Goal: Task Accomplishment & Management: Use online tool/utility

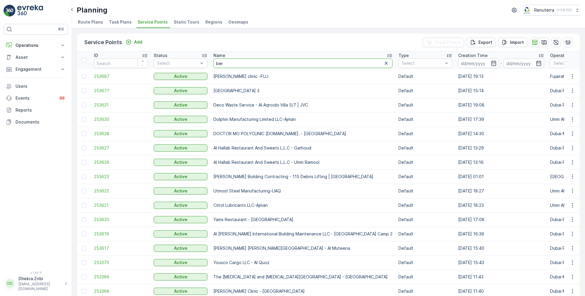
type input "[PERSON_NAME]"
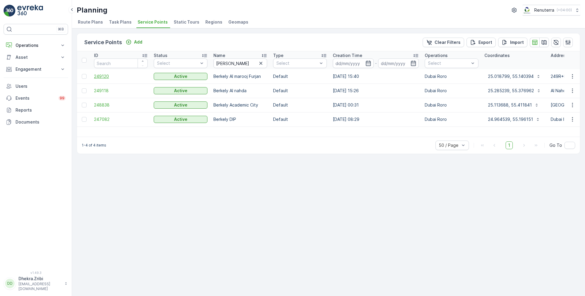
click at [103, 74] on span "249120" at bounding box center [121, 76] width 54 height 6
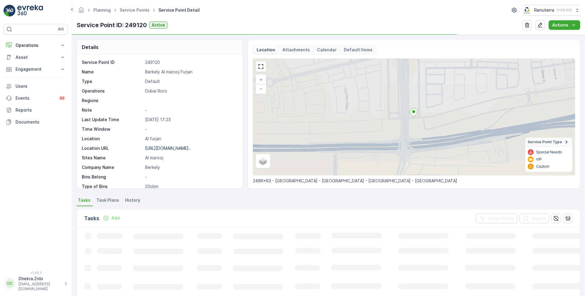
scroll to position [82, 0]
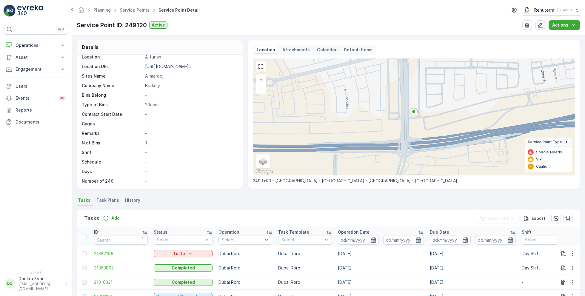
click at [538, 23] on icon "button" at bounding box center [540, 25] width 6 height 6
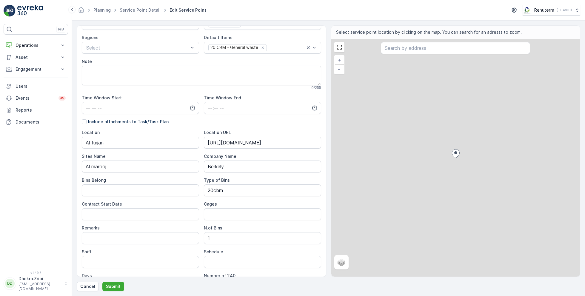
scroll to position [116, 0]
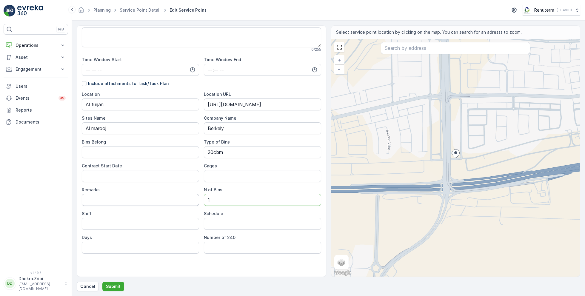
drag, startPoint x: 216, startPoint y: 197, endPoint x: 198, endPoint y: 197, distance: 18.2
click at [198, 197] on div "Location Al furjan Location URL [URL][DOMAIN_NAME] Sites Name Al marooj Company…" at bounding box center [201, 172] width 239 height 162
type Bins "2"
click at [133, 264] on div "Service Point Name Berkely Al marooj Furjan 24 / 255 Location * [GEOGRAPHIC_DAT…" at bounding box center [201, 96] width 239 height 364
click at [116, 284] on p "Submit" at bounding box center [113, 287] width 15 height 6
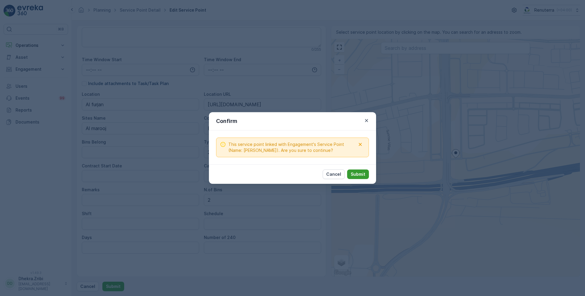
click at [360, 174] on p "Submit" at bounding box center [358, 174] width 15 height 6
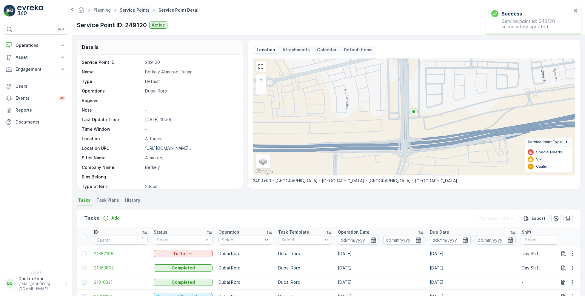
click at [136, 10] on link "Service Points" at bounding box center [135, 9] width 30 height 5
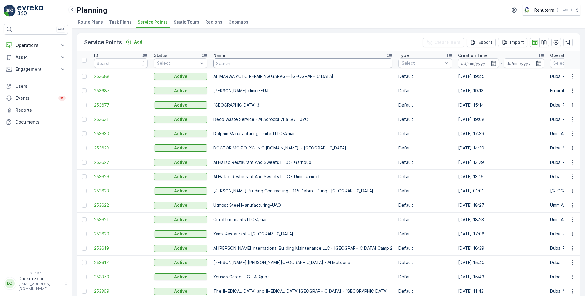
click at [246, 64] on input "text" at bounding box center [302, 64] width 179 height 10
type input "z"
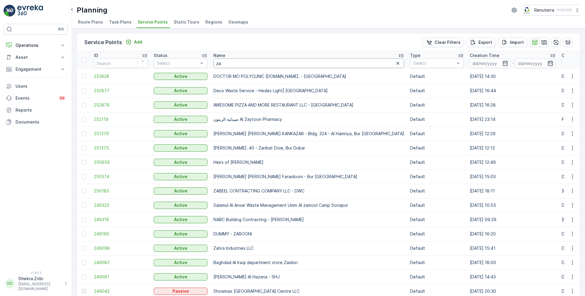
click at [237, 66] on input "za" at bounding box center [308, 64] width 191 height 10
type input "zah"
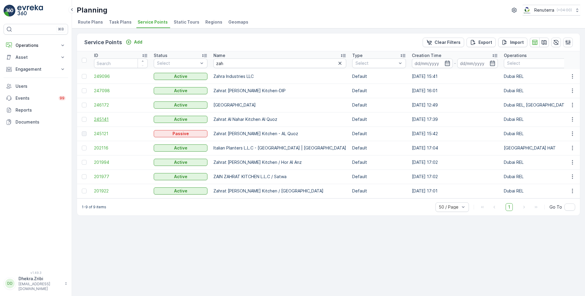
click at [101, 117] on span "245141" at bounding box center [121, 119] width 54 height 6
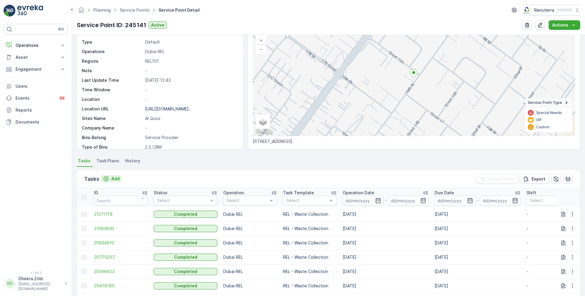
click at [111, 178] on div "Add" at bounding box center [111, 179] width 17 height 6
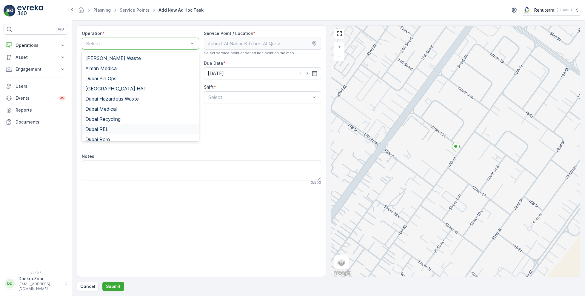
click at [110, 125] on div "Dubai REL" at bounding box center [140, 129] width 117 height 10
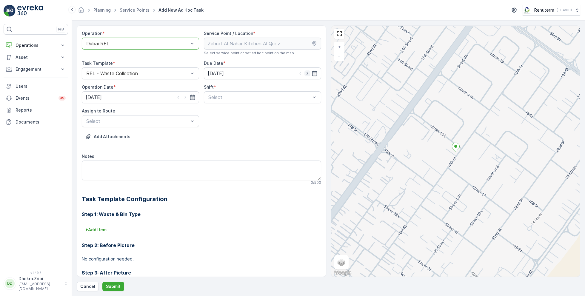
click at [308, 73] on icon "button" at bounding box center [307, 73] width 6 height 6
type input "[DATE]"
click at [184, 97] on icon "button" at bounding box center [185, 97] width 6 height 6
type input "[DATE]"
click at [224, 91] on div "Select" at bounding box center [262, 97] width 117 height 12
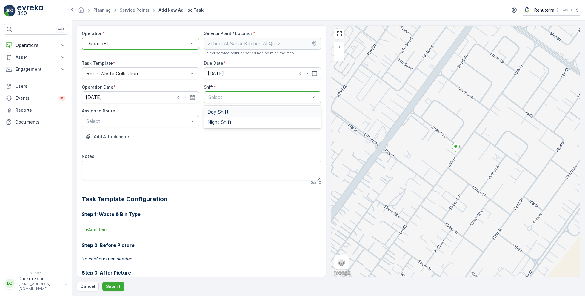
click at [221, 112] on span "Day Shift" at bounding box center [217, 111] width 21 height 5
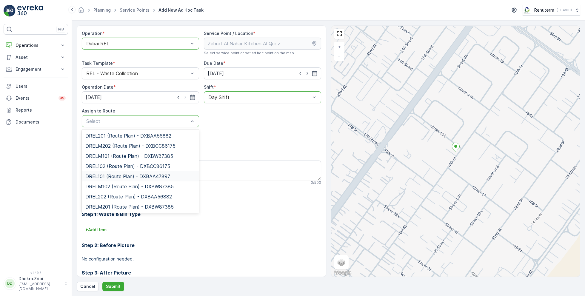
click at [112, 175] on span "DREL101 (Route Plan) - DXBAA47897" at bounding box center [127, 176] width 85 height 5
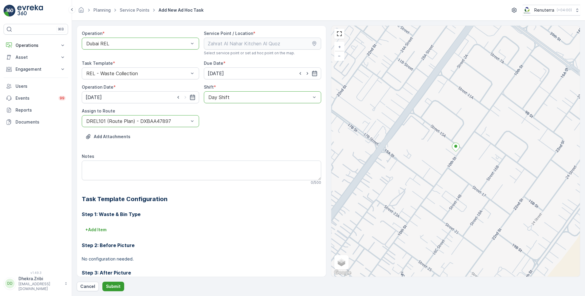
click at [109, 284] on p "Submit" at bounding box center [113, 287] width 15 height 6
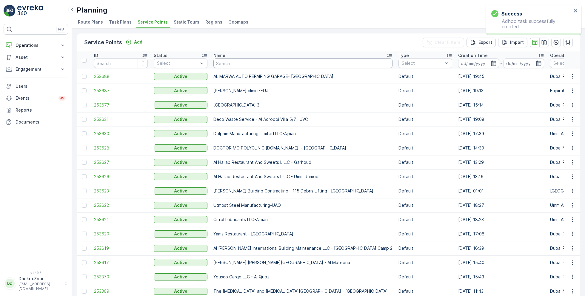
click at [233, 61] on input "text" at bounding box center [302, 64] width 179 height 10
type input "sobha"
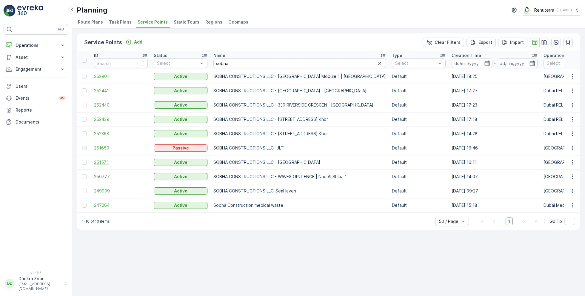
click at [102, 161] on span "251571" at bounding box center [121, 162] width 54 height 6
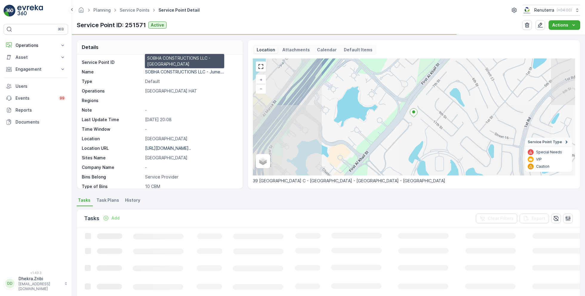
click at [184, 70] on p "SOBHA CONSTRUCTIONS LLC - Jume..." at bounding box center [184, 71] width 79 height 5
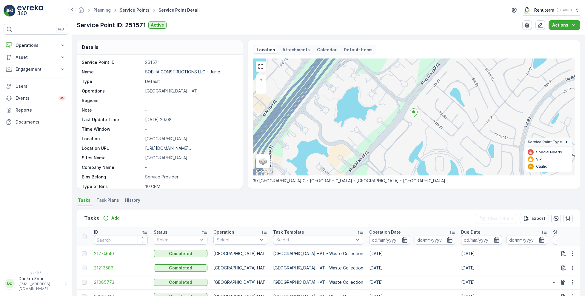
click at [137, 10] on link "Service Points" at bounding box center [135, 9] width 30 height 5
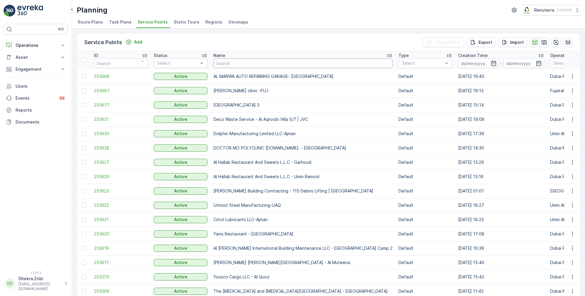
click at [244, 63] on input "text" at bounding box center [302, 64] width 179 height 10
type input "arabian"
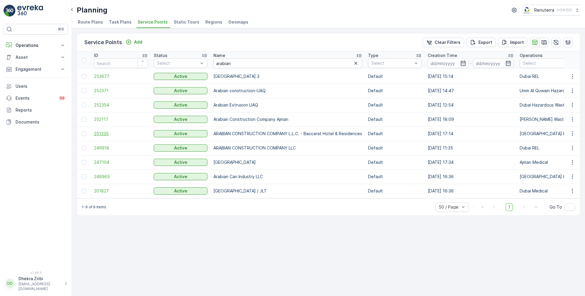
click at [102, 132] on span "251335" at bounding box center [121, 134] width 54 height 6
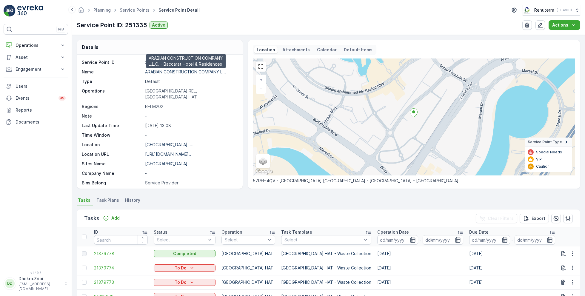
click at [179, 70] on p "ARABIAN CONSTRUCTION COMPANY L..." at bounding box center [185, 71] width 81 height 5
click at [135, 10] on link "Service Points" at bounding box center [135, 9] width 30 height 5
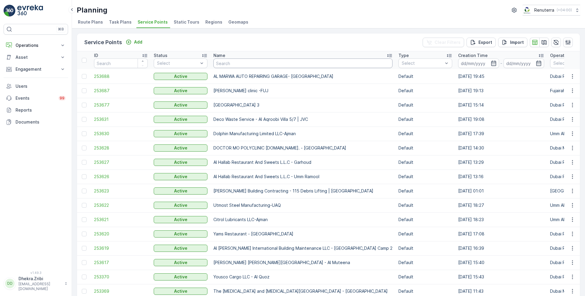
click at [232, 62] on input "text" at bounding box center [302, 64] width 179 height 10
type input "sov"
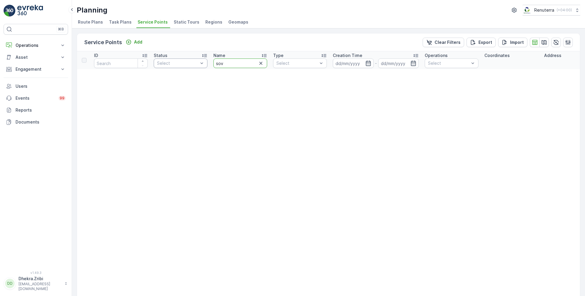
drag, startPoint x: 234, startPoint y: 64, endPoint x: 200, endPoint y: 62, distance: 34.1
type input "sol"
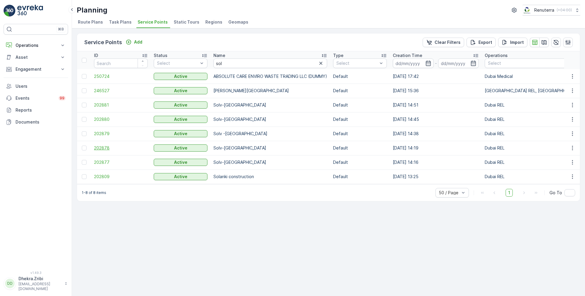
click at [103, 146] on span "202878" at bounding box center [121, 148] width 54 height 6
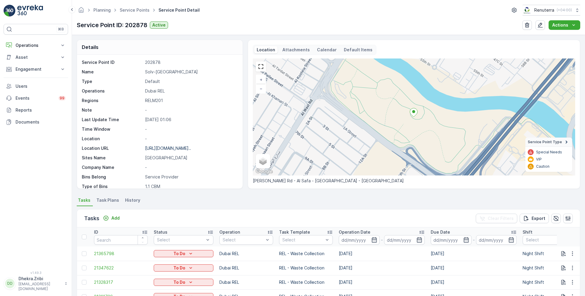
click at [168, 72] on p "Solv-[GEOGRAPHIC_DATA]" at bounding box center [190, 72] width 91 height 6
copy p "Solv-[GEOGRAPHIC_DATA]"
click at [137, 10] on link "Service Points" at bounding box center [135, 9] width 30 height 5
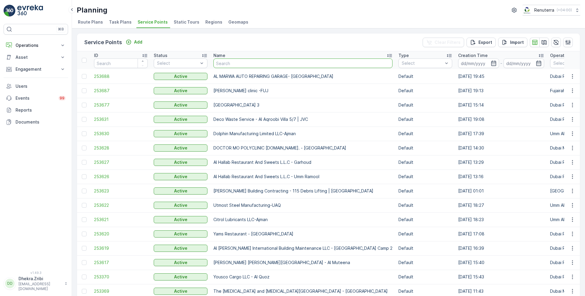
click at [241, 65] on input "text" at bounding box center [302, 64] width 179 height 10
type input "yams"
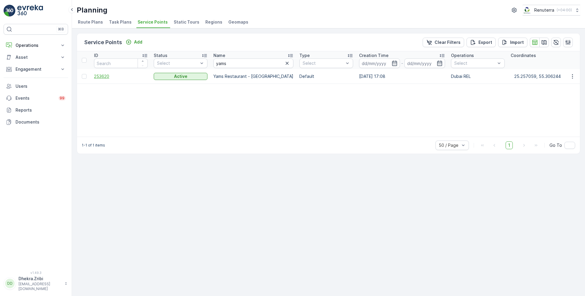
click at [106, 74] on span "253620" at bounding box center [121, 76] width 54 height 6
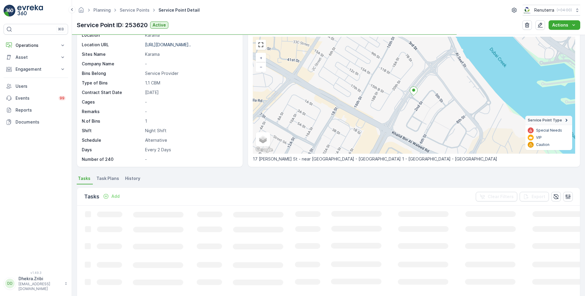
scroll to position [26, 0]
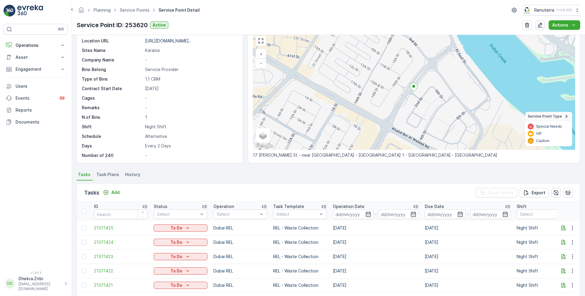
click at [541, 25] on icon "button" at bounding box center [540, 25] width 5 height 5
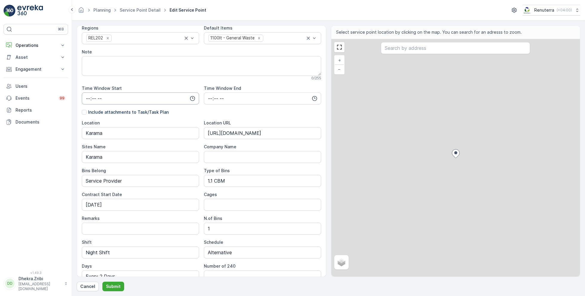
scroll to position [116, 0]
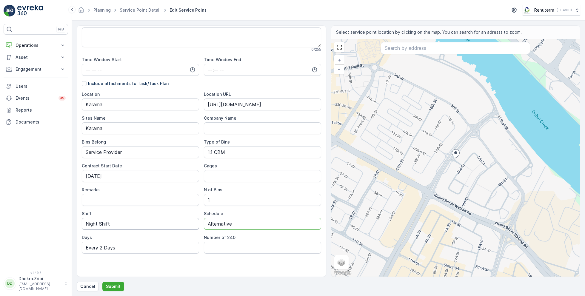
drag, startPoint x: 236, startPoint y: 223, endPoint x: 181, endPoint y: 220, distance: 54.4
click at [181, 220] on div "Location Karama Location URL [URL][DOMAIN_NAME] Sites Name Karama Company Name …" at bounding box center [201, 172] width 239 height 162
type input "Daily"
click at [171, 266] on div "Service Point Name Yams Restaurant - [GEOGRAPHIC_DATA] 24 / 255 Location * [GEO…" at bounding box center [201, 96] width 239 height 364
drag, startPoint x: 123, startPoint y: 248, endPoint x: 62, endPoint y: 244, distance: 60.7
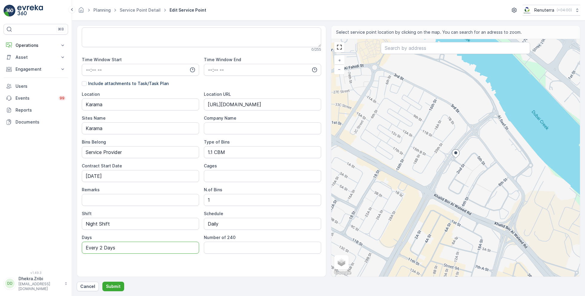
click at [62, 243] on div "⌘B Operations Insights Planning Routes & Tasks Cockpit Settings Asset Assets En…" at bounding box center [292, 148] width 585 height 296
type input "7 Days a week"
click at [113, 287] on p "Submit" at bounding box center [113, 287] width 15 height 6
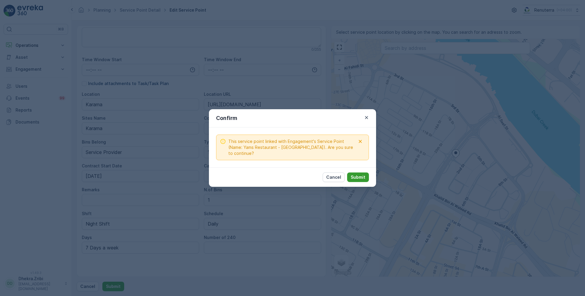
click at [353, 176] on p "Submit" at bounding box center [358, 177] width 15 height 6
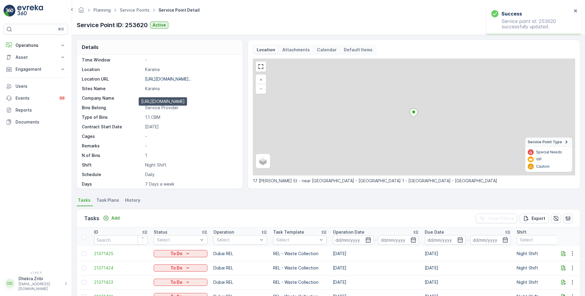
scroll to position [82, 0]
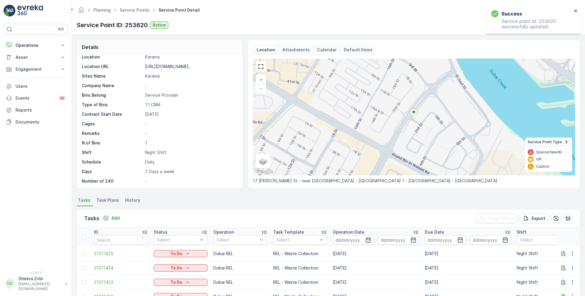
click at [110, 200] on span "Task Plans" at bounding box center [107, 200] width 23 height 6
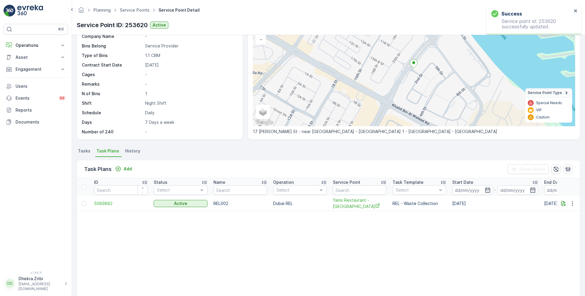
scroll to position [59, 0]
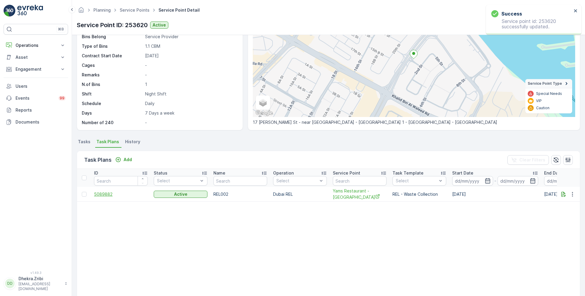
click at [98, 196] on span "5089882" at bounding box center [121, 194] width 54 height 6
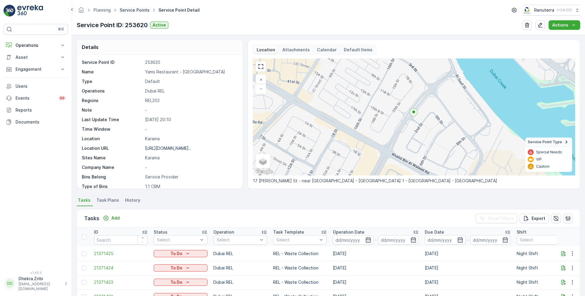
click at [138, 9] on link "Service Points" at bounding box center [135, 9] width 30 height 5
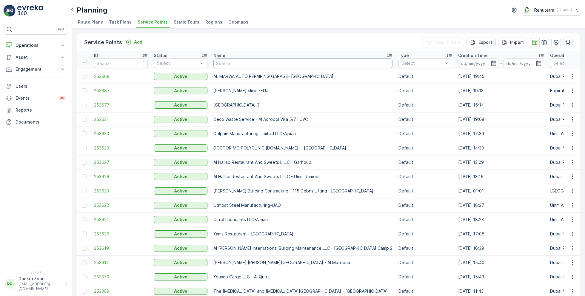
click at [263, 60] on input "text" at bounding box center [302, 64] width 179 height 10
type input "alpha"
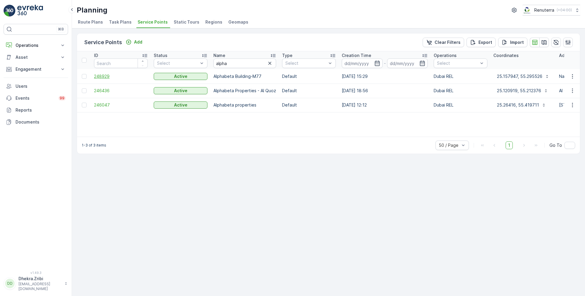
click at [101, 76] on span "248929" at bounding box center [121, 76] width 54 height 6
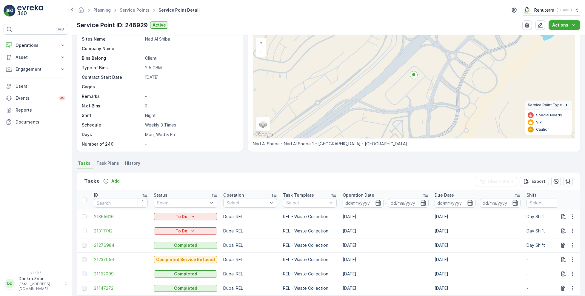
scroll to position [36, 0]
click at [134, 11] on link "Service Points" at bounding box center [135, 9] width 30 height 5
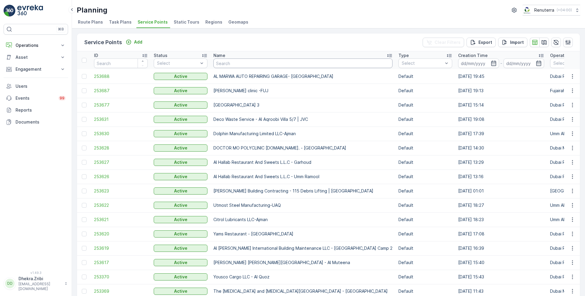
click at [236, 64] on input "text" at bounding box center [302, 64] width 179 height 10
type input "emrill"
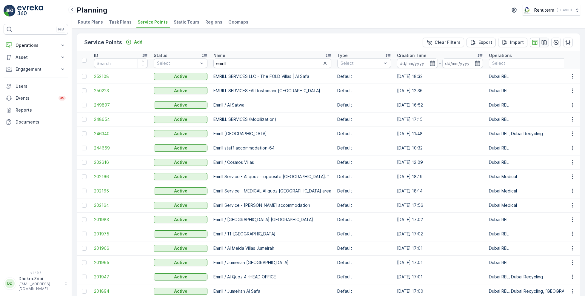
click at [544, 43] on icon "button" at bounding box center [544, 42] width 5 height 4
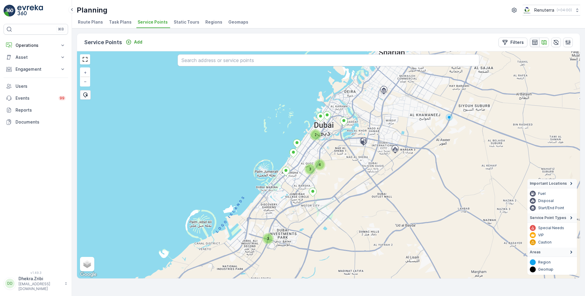
click at [535, 40] on icon "button" at bounding box center [535, 42] width 6 height 6
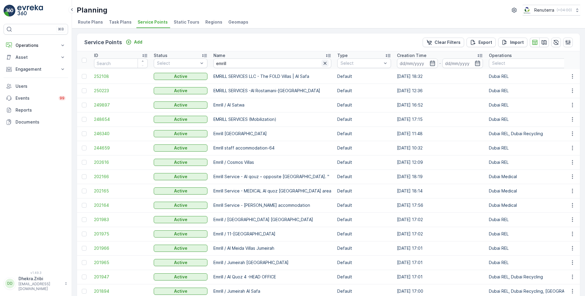
click at [324, 63] on icon "button" at bounding box center [325, 63] width 3 height 3
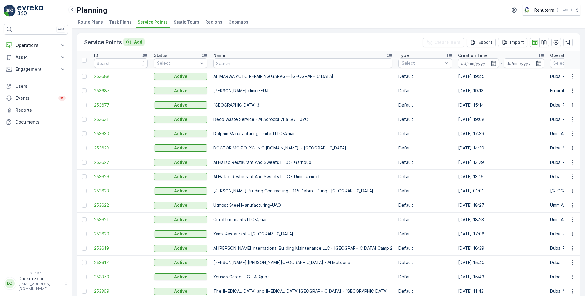
click at [135, 41] on p "Add" at bounding box center [138, 42] width 8 height 6
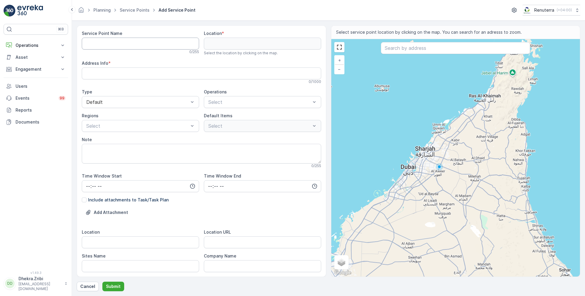
click at [130, 42] on Name "Service Point Name" at bounding box center [140, 44] width 117 height 12
paste Name "EMRILL SERVICES LLC - [GEOGRAPHIC_DATA] Interntional Academic City"
click at [144, 44] on Name "EMRILL SERVICES LLC - [GEOGRAPHIC_DATA] Interntional Academic City" at bounding box center [140, 44] width 117 height 12
type Name "EMRILL SERVICES LLC - [GEOGRAPHIC_DATA]"
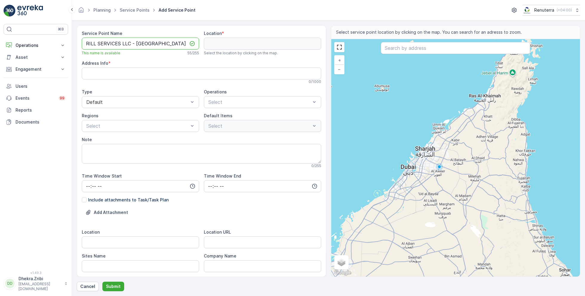
scroll to position [0, 0]
click at [122, 242] on input "Location" at bounding box center [140, 242] width 117 height 12
paste input "[GEOGRAPHIC_DATA]"
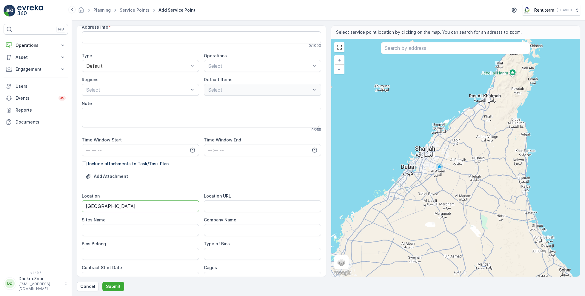
scroll to position [36, 0]
type input "[GEOGRAPHIC_DATA]"
click at [116, 225] on Name "Sites Name" at bounding box center [140, 230] width 117 height 12
paste Name "[GEOGRAPHIC_DATA]"
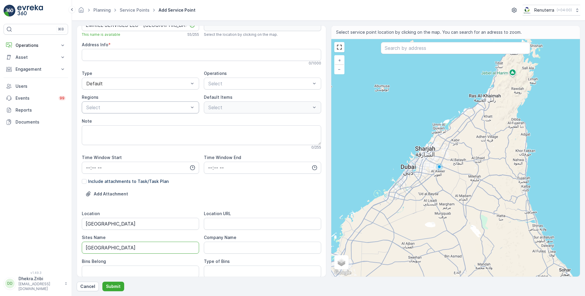
scroll to position [19, 0]
type Name "[GEOGRAPHIC_DATA]"
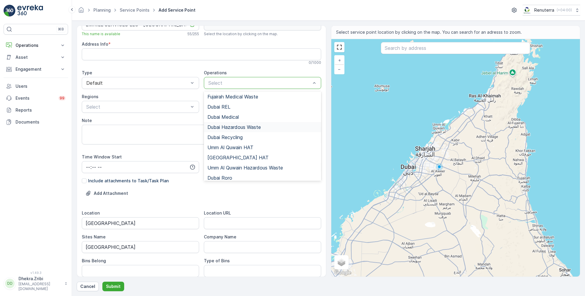
scroll to position [30, 0]
click at [229, 176] on span "Dubai Roro" at bounding box center [219, 178] width 25 height 5
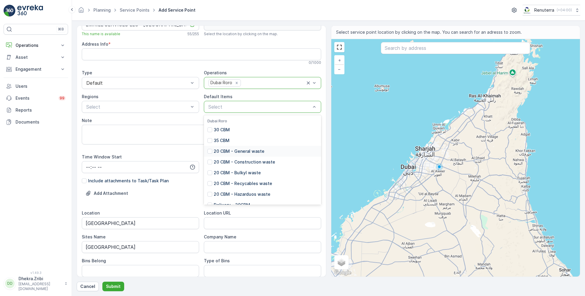
click at [233, 152] on p "20 CBM - General waste" at bounding box center [239, 151] width 51 height 6
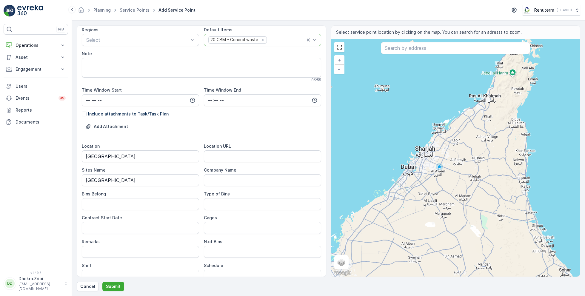
scroll to position [97, 0]
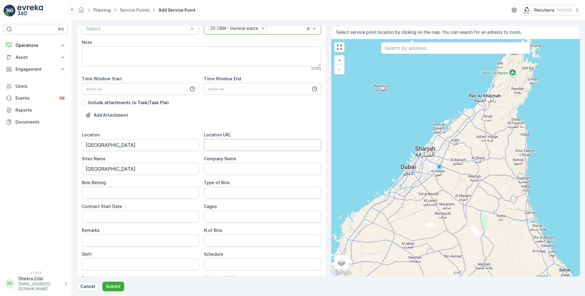
click at [225, 146] on URL "Location URL" at bounding box center [262, 145] width 117 height 12
paste URL "[URL][DOMAIN_NAME]"
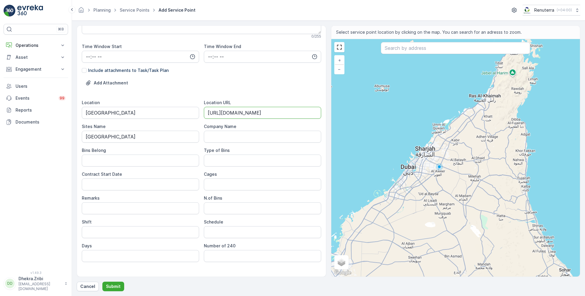
scroll to position [138, 0]
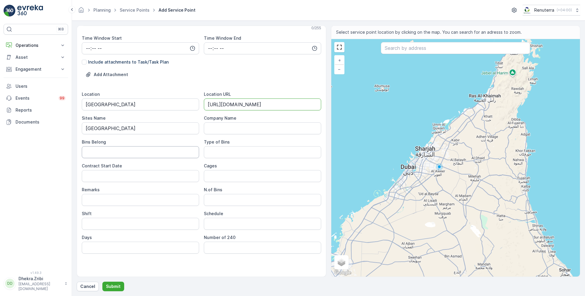
type URL "[URL][DOMAIN_NAME]"
click at [174, 151] on Belong "Bins Belong" at bounding box center [140, 152] width 117 height 12
type Belong "Service Provider"
click at [221, 153] on Bins "Type of Bins" at bounding box center [262, 152] width 117 height 12
type Bins "20 CBM"
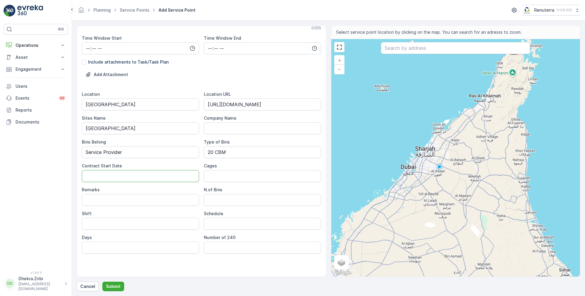
click at [158, 176] on Date "Contract Start Date" at bounding box center [140, 176] width 117 height 12
type Date "[DATE]"
click at [237, 202] on Bins "N.of Bins" at bounding box center [262, 200] width 117 height 12
type Bins "1"
click at [169, 222] on input "Shift" at bounding box center [140, 224] width 117 height 12
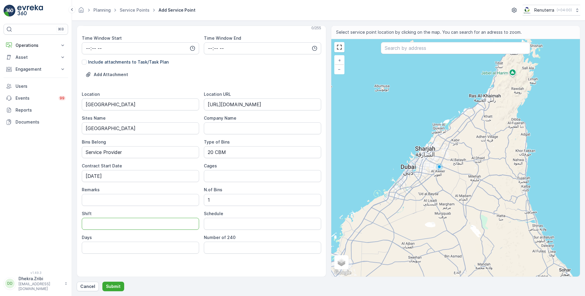
type input "Day Shift"
click at [228, 225] on input "Schedule" at bounding box center [262, 224] width 117 height 12
type input "One Time Job"
click at [411, 47] on input "text" at bounding box center [455, 48] width 149 height 12
paste input "[GEOGRAPHIC_DATA]"
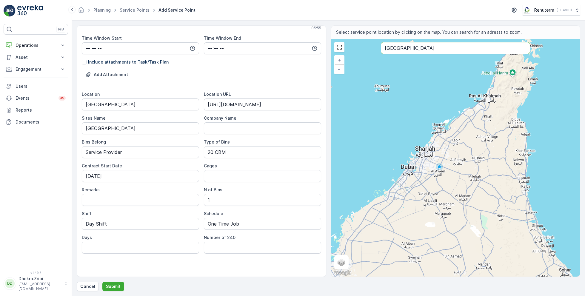
type input "[GEOGRAPHIC_DATA]"
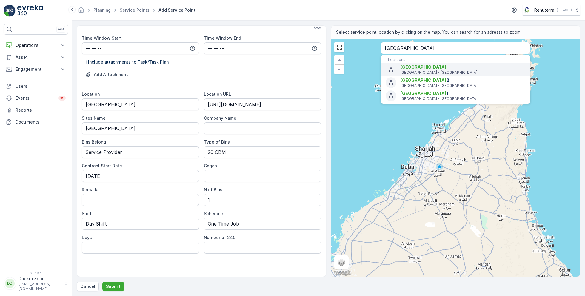
click at [418, 72] on p "[GEOGRAPHIC_DATA] - [GEOGRAPHIC_DATA]" at bounding box center [462, 72] width 125 height 5
type input "25.1321925,55.4223161"
type Info "Academic City - [GEOGRAPHIC_DATA] - [GEOGRAPHIC_DATA]"
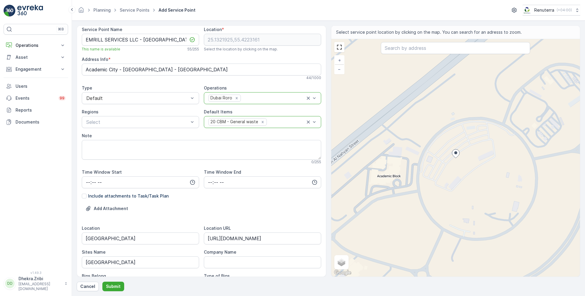
scroll to position [0, 0]
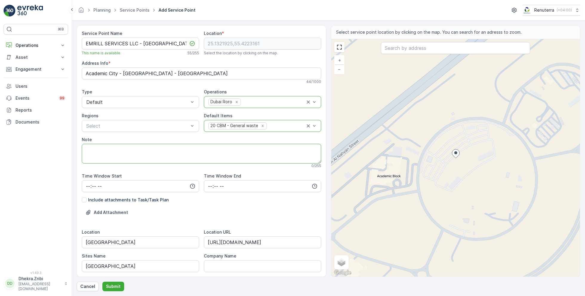
click at [160, 155] on textarea "Note" at bounding box center [201, 154] width 239 height 20
paste textarea "0507338315"
type textarea "0507338315"
click at [113, 285] on p "Submit" at bounding box center [113, 287] width 15 height 6
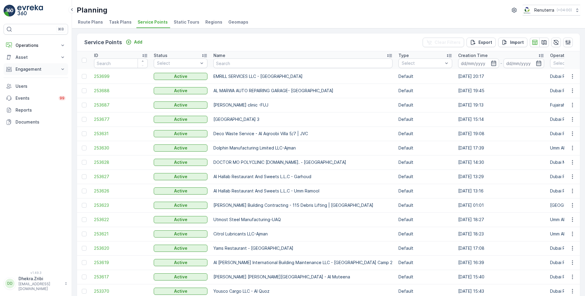
click at [33, 71] on p "Engagement" at bounding box center [36, 69] width 41 height 6
click at [35, 103] on p "Service Points" at bounding box center [29, 104] width 29 height 6
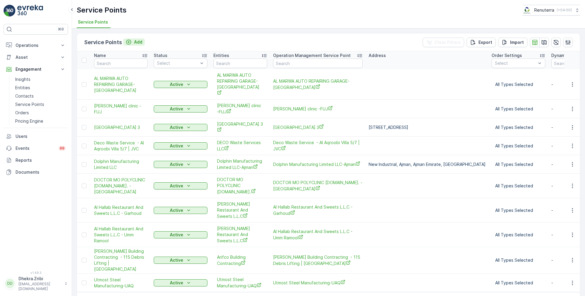
click at [136, 41] on p "Add" at bounding box center [138, 42] width 8 height 6
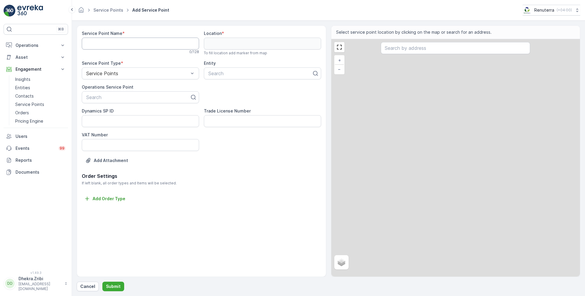
click at [136, 41] on Name "Service Point Name" at bounding box center [140, 44] width 117 height 12
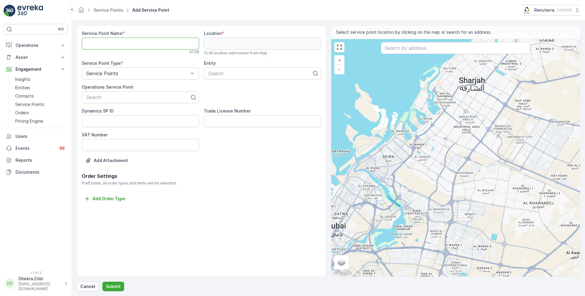
paste Name "EMRILL SERVICES LLC - [GEOGRAPHIC_DATA]"
type Name "EMRILL SERVICES LLC - [GEOGRAPHIC_DATA]"
click at [127, 97] on div at bounding box center [138, 97] width 105 height 5
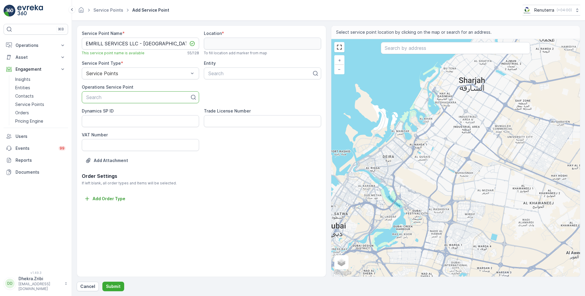
paste input "EMRILL SERVICES LLC - [GEOGRAPHIC_DATA]"
type input "EMRILL SERVICES LLC - [GEOGRAPHIC_DATA]"
click at [147, 112] on span "EMRILL SERVICES LLC - [GEOGRAPHIC_DATA]" at bounding box center [138, 111] width 107 height 5
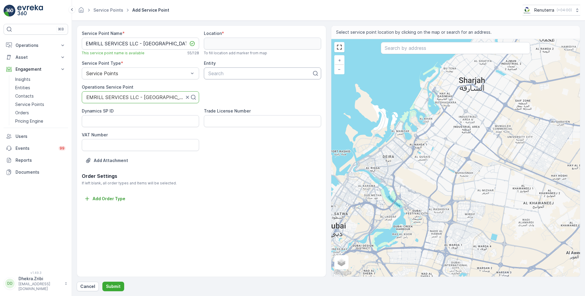
click at [236, 72] on div at bounding box center [260, 73] width 105 height 5
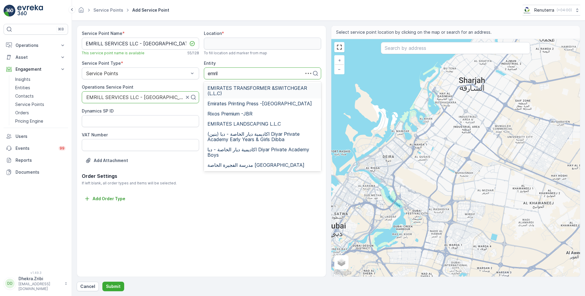
type input "emrill"
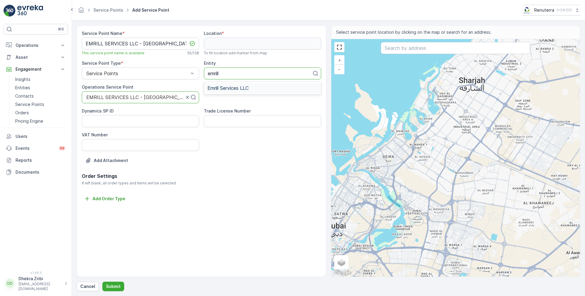
click at [247, 87] on span "Emrill Services LLC" at bounding box center [227, 87] width 41 height 5
click at [416, 49] on input "text" at bounding box center [455, 48] width 149 height 12
paste input "[GEOGRAPHIC_DATA]"
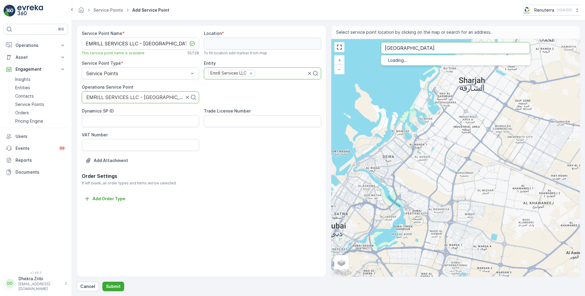
type input "[GEOGRAPHIC_DATA]"
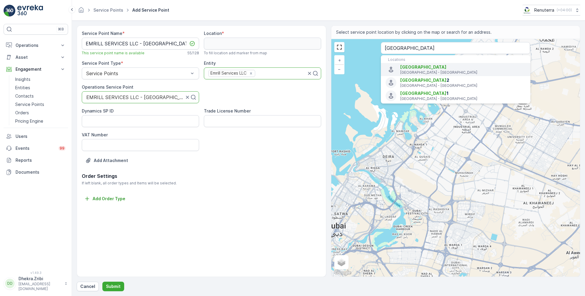
click at [430, 68] on span "[GEOGRAPHIC_DATA]" at bounding box center [423, 66] width 46 height 5
type input "25.1321925,55.4223161"
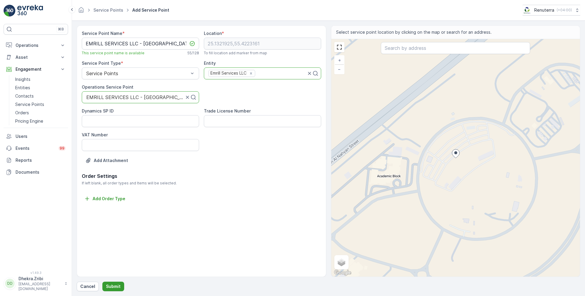
click at [112, 286] on p "Submit" at bounding box center [113, 287] width 15 height 6
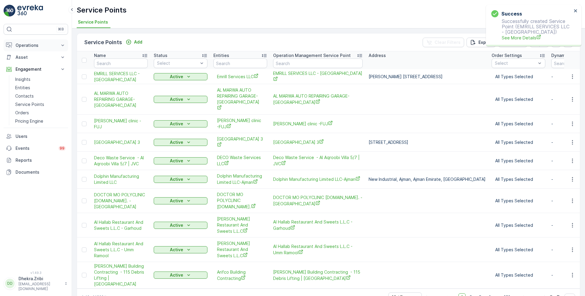
click at [31, 44] on p "Operations" at bounding box center [36, 45] width 41 height 6
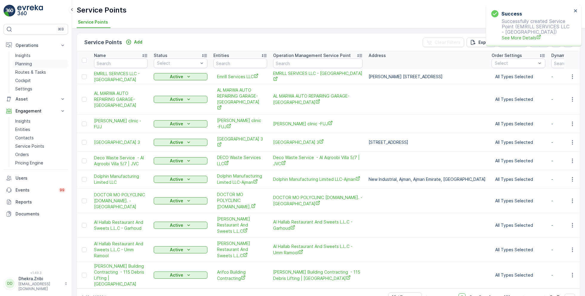
click at [29, 63] on p "Planning" at bounding box center [23, 64] width 17 height 6
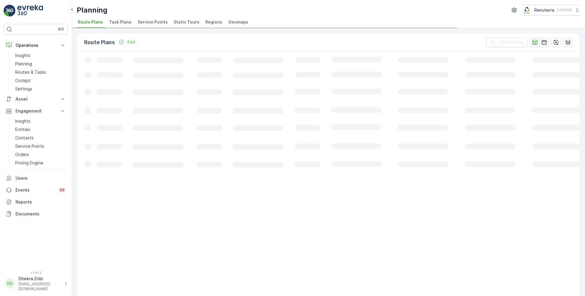
click at [151, 18] on li "Service Points" at bounding box center [153, 23] width 34 height 10
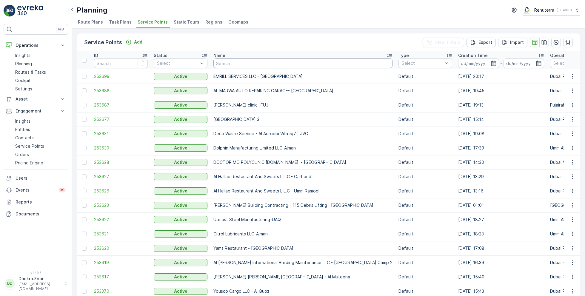
click at [255, 65] on input "text" at bounding box center [302, 64] width 179 height 10
type input "high"
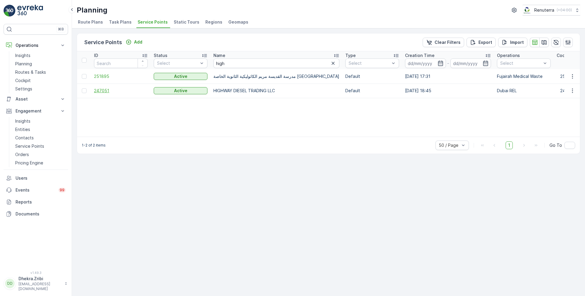
click at [101, 91] on span "247051" at bounding box center [121, 91] width 54 height 6
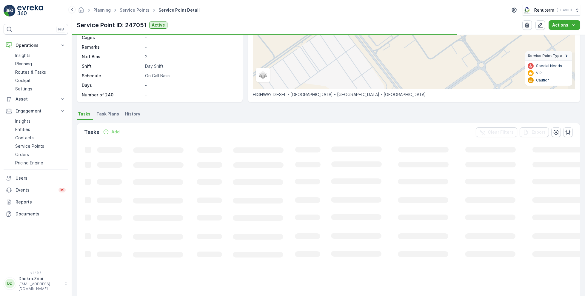
scroll to position [89, 0]
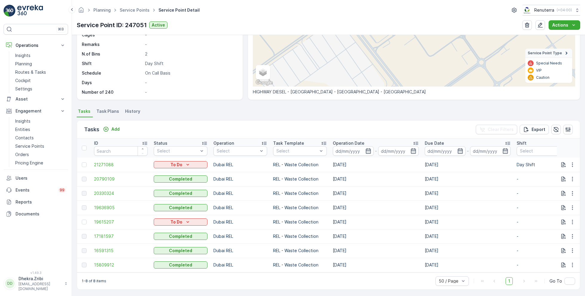
click at [133, 13] on ul "Service Points" at bounding box center [137, 10] width 39 height 9
click at [133, 11] on link "Service Points" at bounding box center [135, 9] width 30 height 5
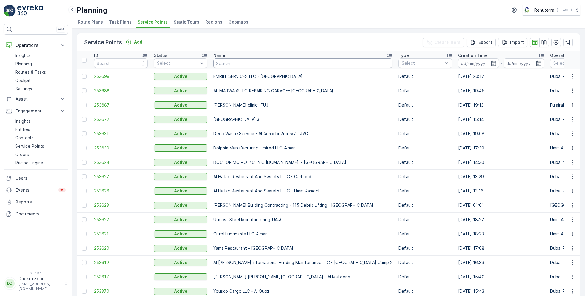
click at [256, 64] on input "text" at bounding box center [302, 64] width 179 height 10
type input "[PERSON_NAME]"
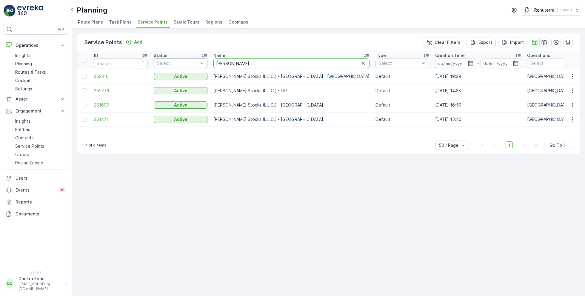
drag, startPoint x: 233, startPoint y: 64, endPoint x: 191, endPoint y: 61, distance: 42.2
type input "asa"
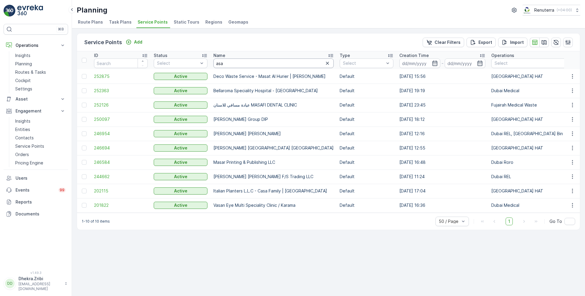
click at [237, 65] on input "asa" at bounding box center [273, 64] width 120 height 10
type input "al ser"
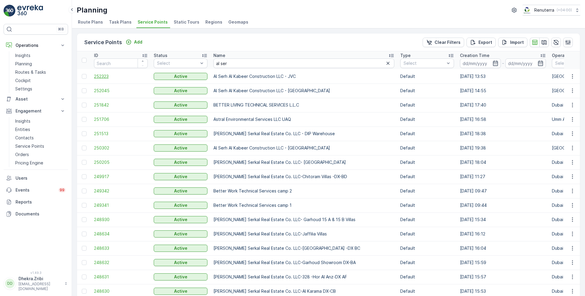
click at [101, 75] on span "252323" at bounding box center [121, 76] width 54 height 6
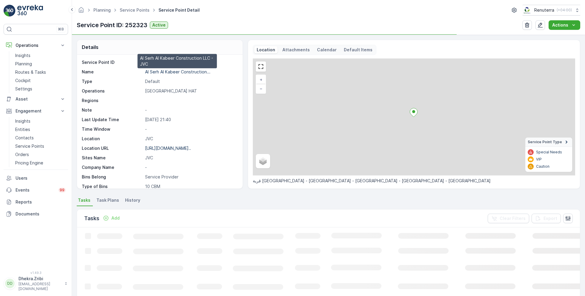
click at [168, 70] on p "Al Serh Al Kabeer Construction..." at bounding box center [177, 71] width 65 height 5
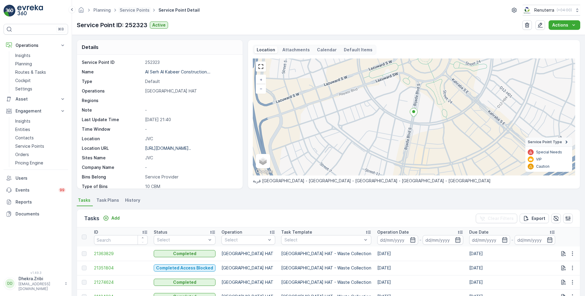
click at [136, 7] on span "Service Points" at bounding box center [134, 10] width 32 height 6
click at [136, 10] on link "Service Points" at bounding box center [135, 9] width 30 height 5
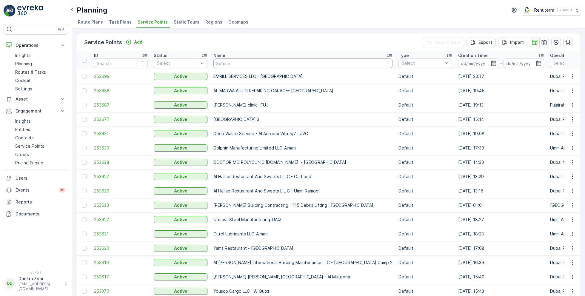
click at [252, 64] on input "text" at bounding box center [302, 64] width 179 height 10
type input "kings"
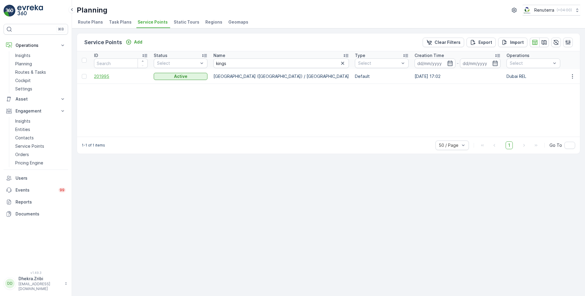
click at [104, 76] on span "201995" at bounding box center [121, 76] width 54 height 6
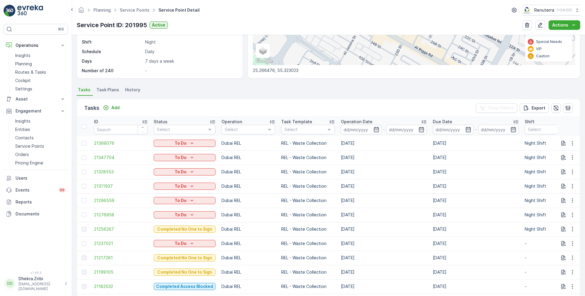
scroll to position [115, 0]
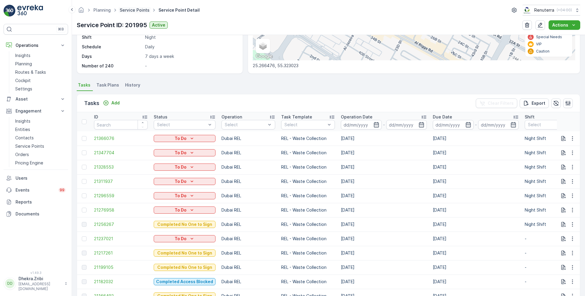
click at [138, 10] on link "Service Points" at bounding box center [135, 9] width 30 height 5
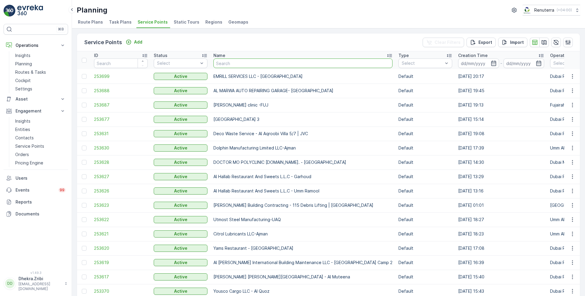
click at [251, 63] on input "text" at bounding box center [302, 64] width 179 height 10
type input "nabc"
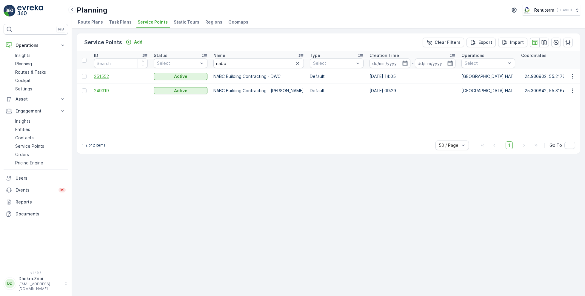
click at [106, 75] on span "251552" at bounding box center [121, 76] width 54 height 6
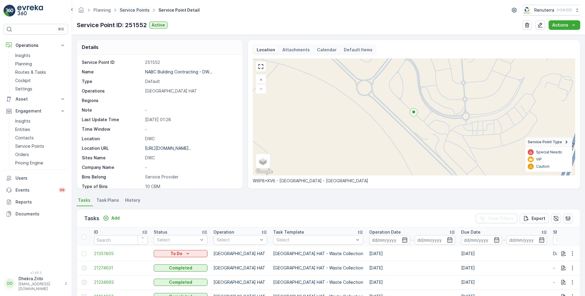
click at [140, 11] on link "Service Points" at bounding box center [135, 9] width 30 height 5
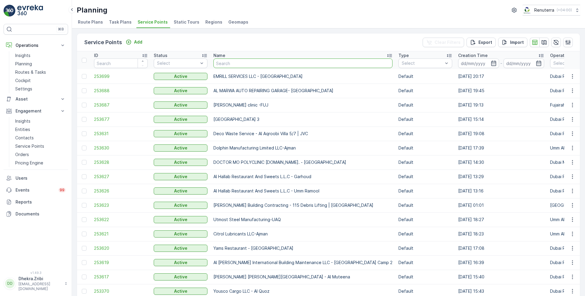
click at [261, 63] on input "text" at bounding box center [302, 64] width 179 height 10
type input "[PERSON_NAME]"
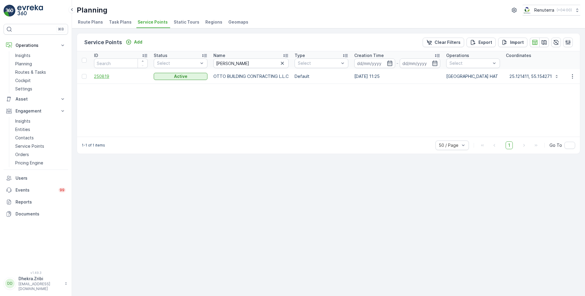
click at [102, 77] on span "250819" at bounding box center [121, 76] width 54 height 6
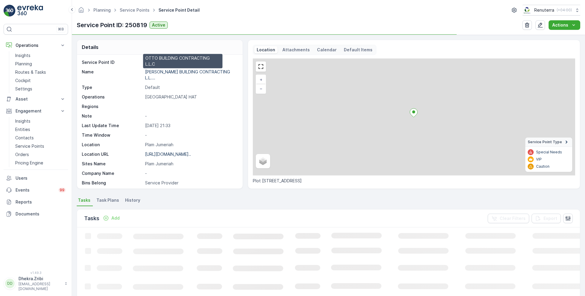
click at [167, 71] on p "[PERSON_NAME] BUILDING CONTRACTING L.L...." at bounding box center [187, 74] width 85 height 11
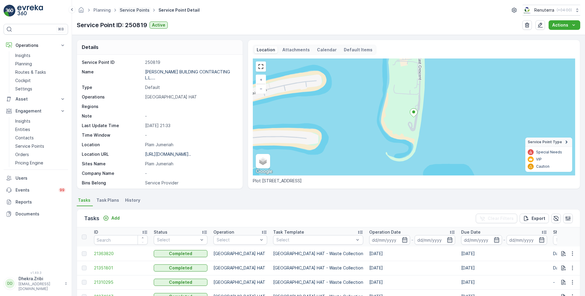
click at [136, 9] on link "Service Points" at bounding box center [135, 9] width 30 height 5
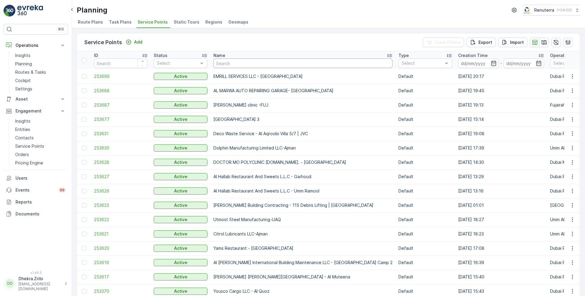
click at [247, 62] on input "text" at bounding box center [302, 64] width 179 height 10
type input "saudi"
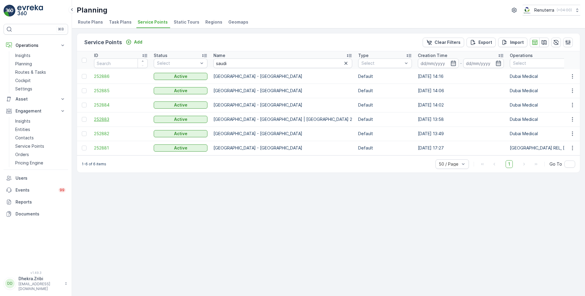
click at [107, 117] on span "252883" at bounding box center [121, 119] width 54 height 6
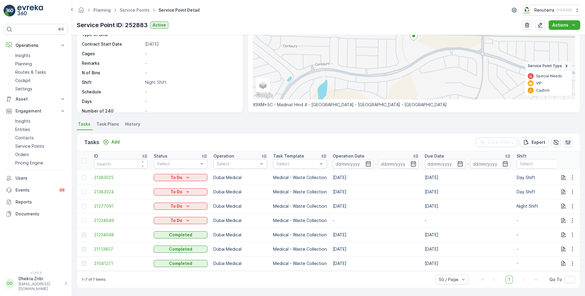
scroll to position [78, 0]
click at [106, 232] on span "21234648" at bounding box center [121, 235] width 54 height 6
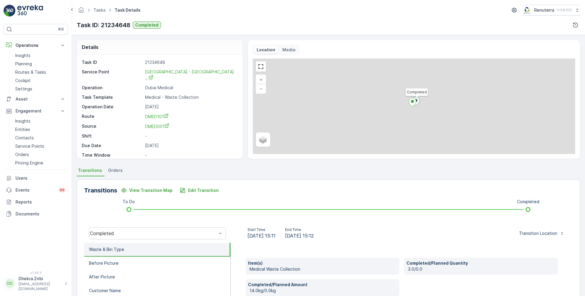
scroll to position [80, 0]
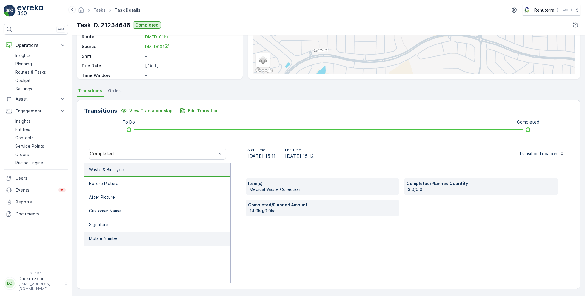
click at [120, 235] on li "Mobile Number" at bounding box center [157, 239] width 146 height 14
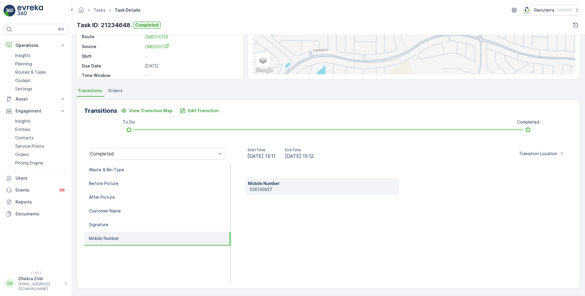
click at [258, 187] on p "526130927" at bounding box center [323, 190] width 147 height 6
copy p "526130927"
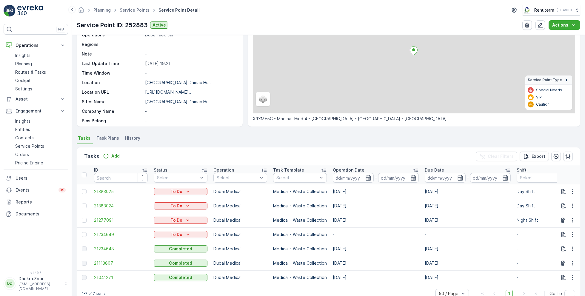
scroll to position [78, 0]
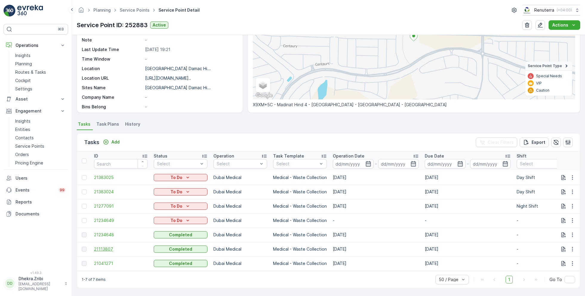
click at [109, 246] on span "21113807" at bounding box center [121, 249] width 54 height 6
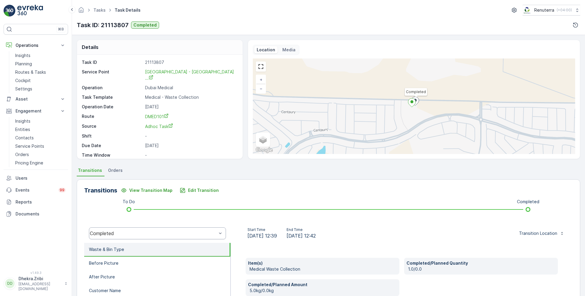
scroll to position [80, 0]
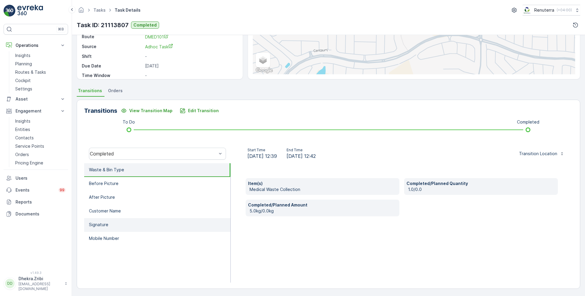
click at [113, 222] on li "Signature" at bounding box center [157, 225] width 146 height 14
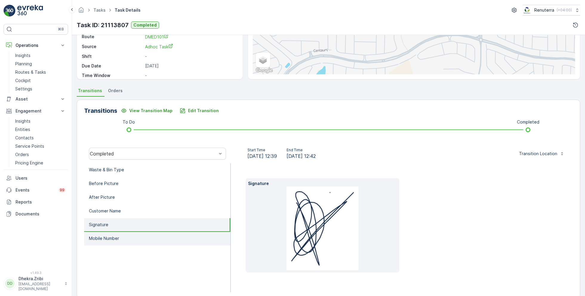
click at [117, 238] on p "Mobile Number" at bounding box center [104, 238] width 30 height 6
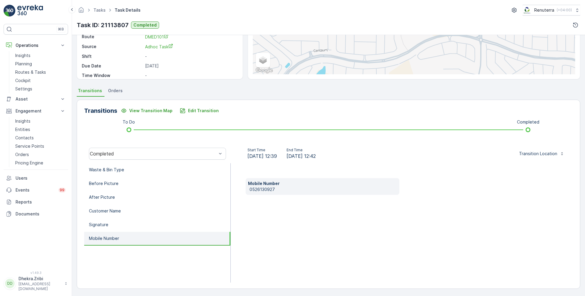
click at [262, 188] on p "0526130927" at bounding box center [323, 190] width 147 height 6
copy p "0526130927"
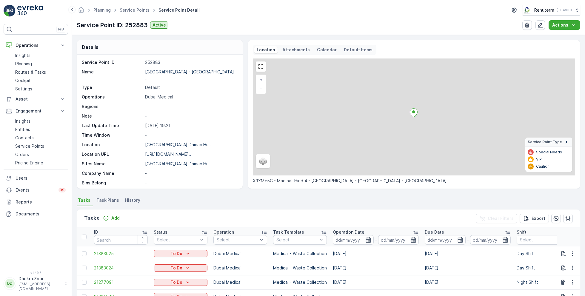
scroll to position [78, 0]
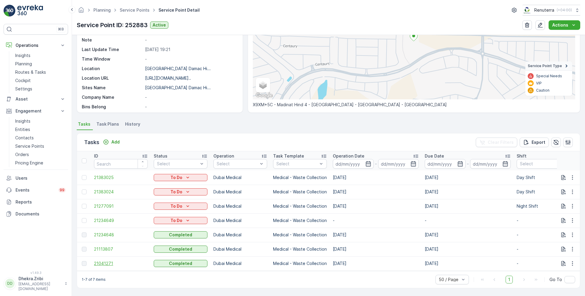
click at [106, 263] on span "21041271" at bounding box center [121, 264] width 54 height 6
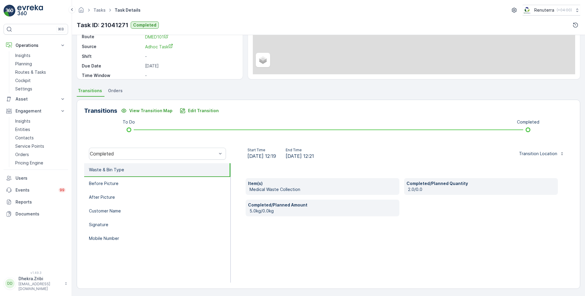
scroll to position [80, 0]
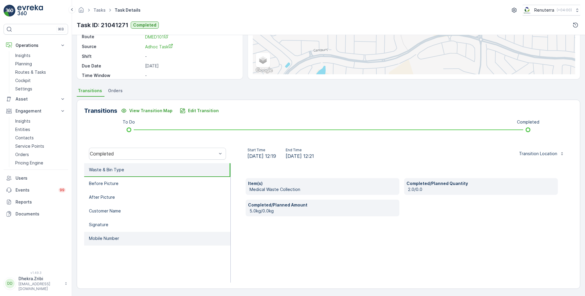
click at [117, 240] on p "Mobile Number" at bounding box center [104, 238] width 30 height 6
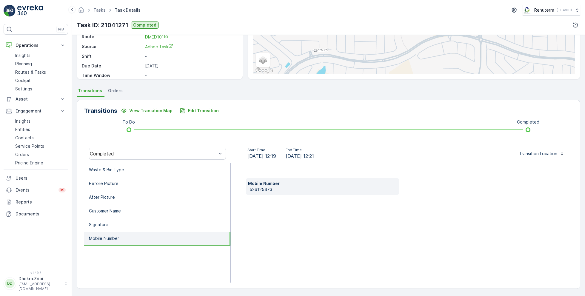
click at [260, 187] on p "526125473" at bounding box center [323, 190] width 147 height 6
copy p "526125473"
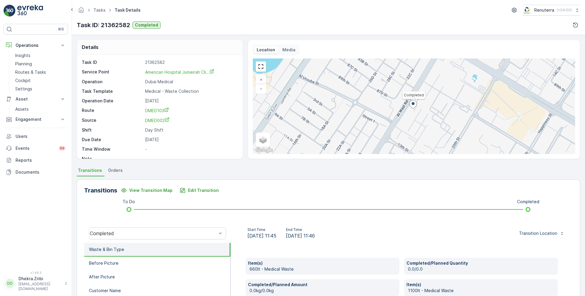
scroll to position [8, 0]
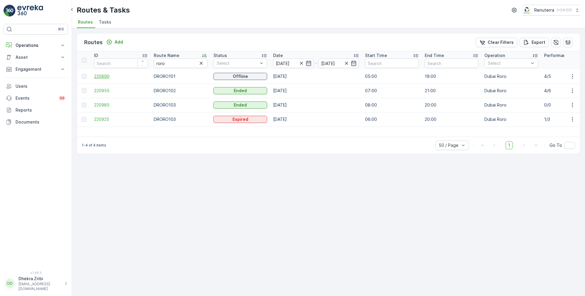
click at [99, 78] on span "220890" at bounding box center [121, 76] width 54 height 6
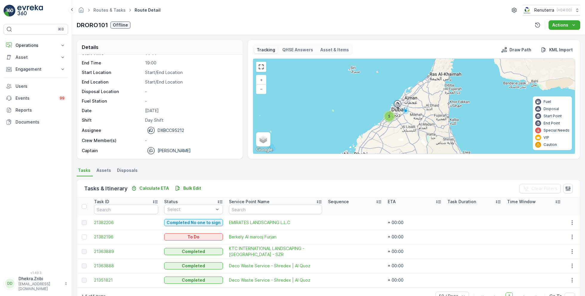
scroll to position [16, 0]
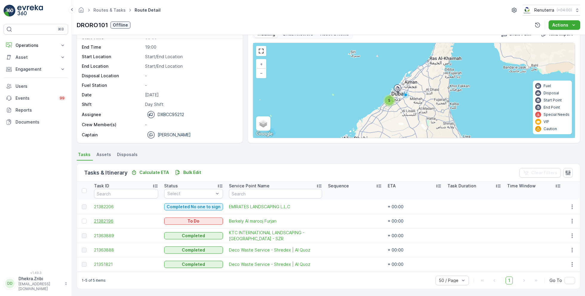
click at [110, 220] on span "21382196" at bounding box center [126, 221] width 64 height 6
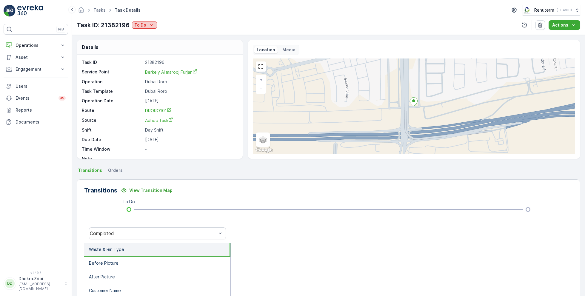
click at [149, 26] on icon "To Do" at bounding box center [152, 25] width 6 height 6
click at [173, 51] on span "Completed No one to sign" at bounding box center [162, 50] width 53 height 6
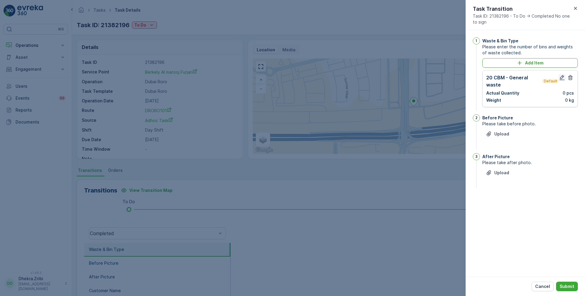
click at [563, 78] on icon "button" at bounding box center [562, 78] width 6 height 6
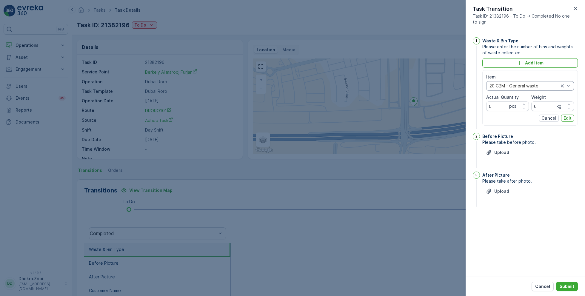
click at [515, 83] on div "20 CBM - General waste" at bounding box center [530, 86] width 88 height 10
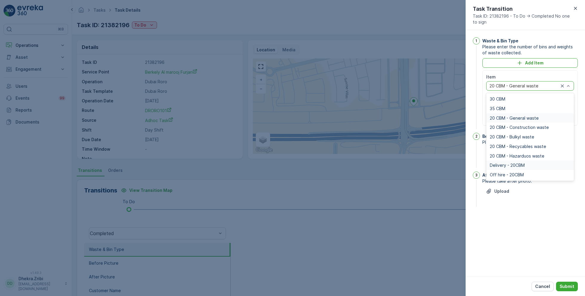
click at [517, 163] on span "Delivery - 20CBM" at bounding box center [507, 165] width 35 height 5
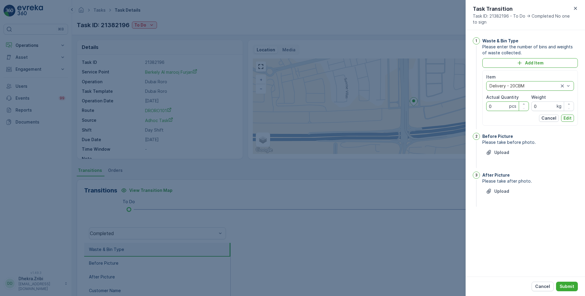
drag, startPoint x: 497, startPoint y: 102, endPoint x: 474, endPoint y: 102, distance: 23.0
click at [474, 102] on div "1 Waste & Bin Type Please enter the number of bins and weights of waste collect…" at bounding box center [525, 83] width 105 height 93
type Quantity "1"
click at [567, 117] on p "Edit" at bounding box center [568, 118] width 8 height 6
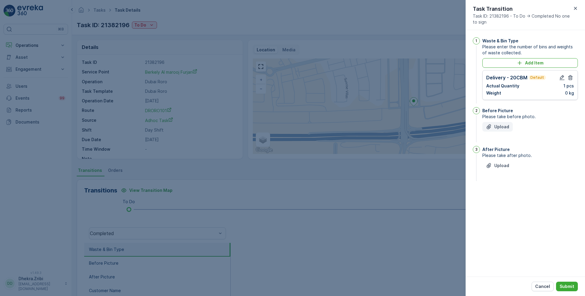
click at [500, 127] on p "Upload" at bounding box center [501, 127] width 15 height 6
click at [507, 195] on p "Upload" at bounding box center [501, 196] width 15 height 6
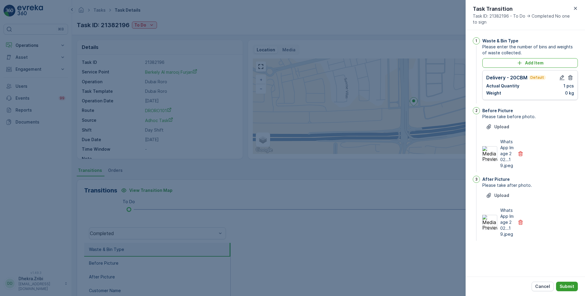
click at [564, 284] on p "Submit" at bounding box center [567, 287] width 15 height 6
